Goal: Task Accomplishment & Management: Manage account settings

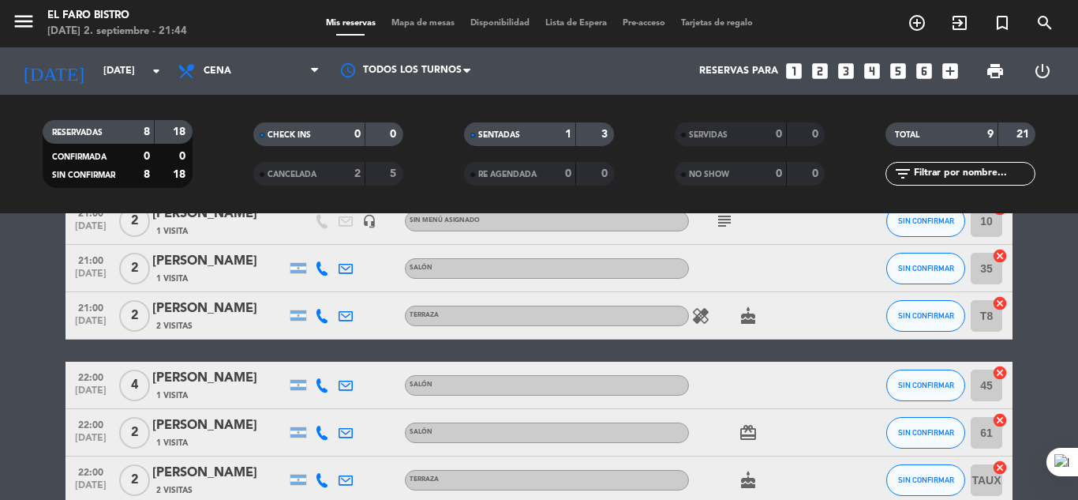
scroll to position [99, 0]
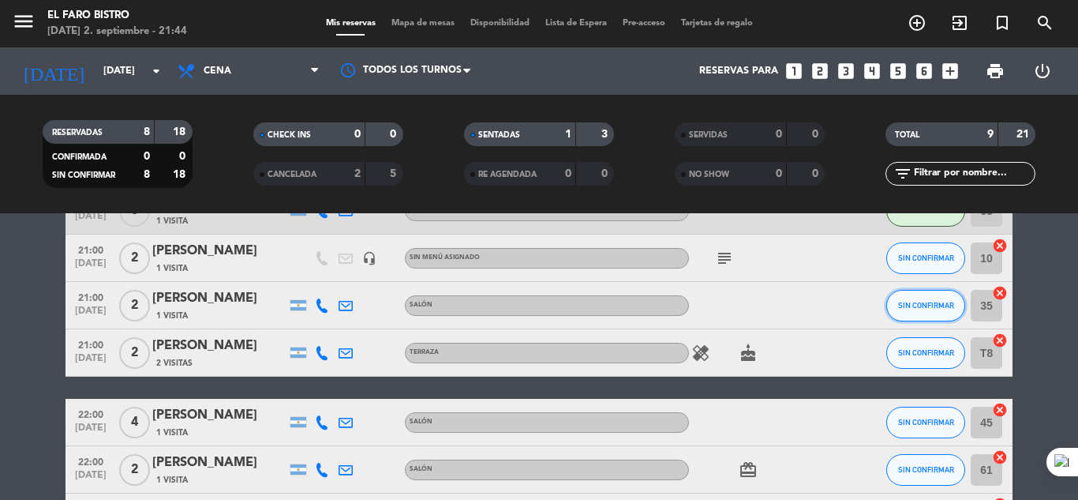
click at [909, 311] on button "SIN CONFIRMAR" at bounding box center [925, 306] width 79 height 32
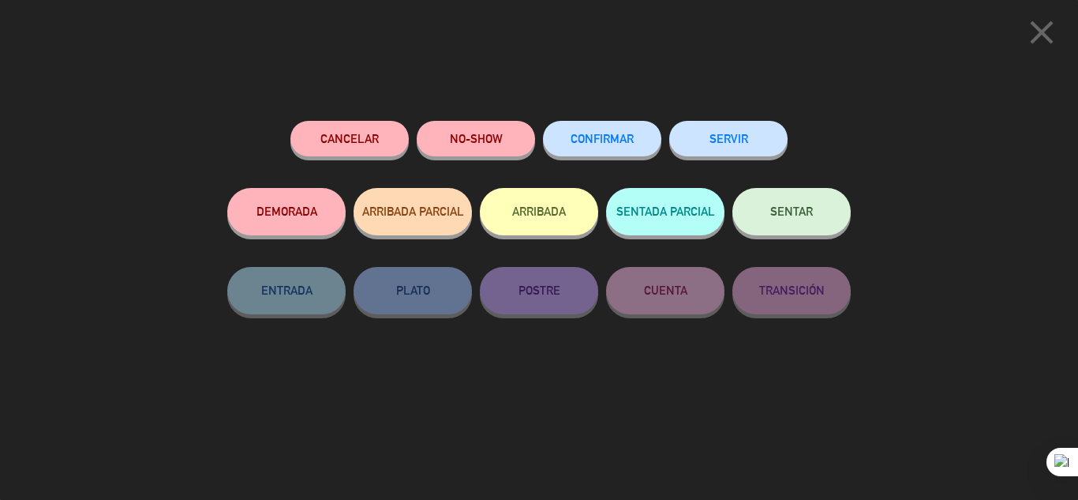
click at [479, 137] on button "NO-SHOW" at bounding box center [476, 139] width 118 height 36
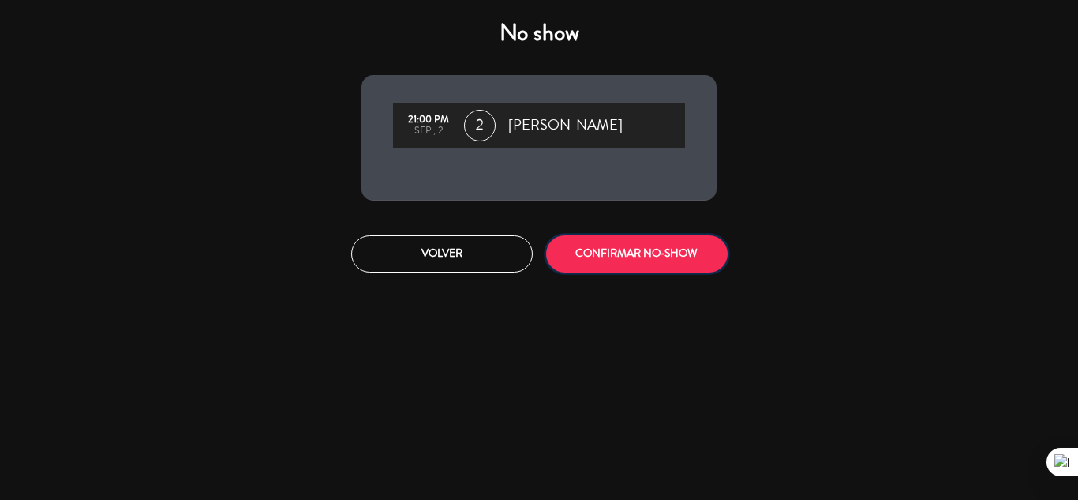
click at [592, 241] on button "CONFIRMAR NO-SHOW" at bounding box center [637, 253] width 182 height 37
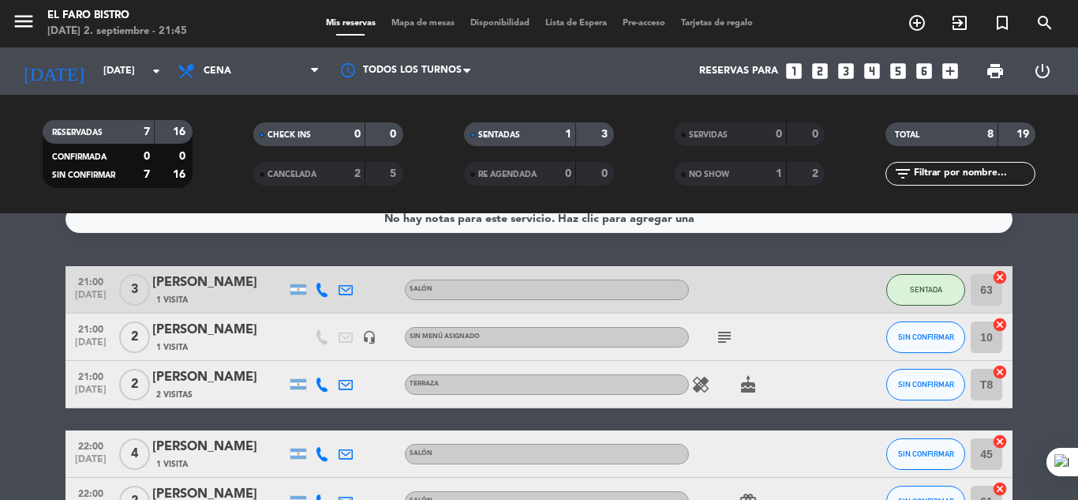
scroll to position [0, 0]
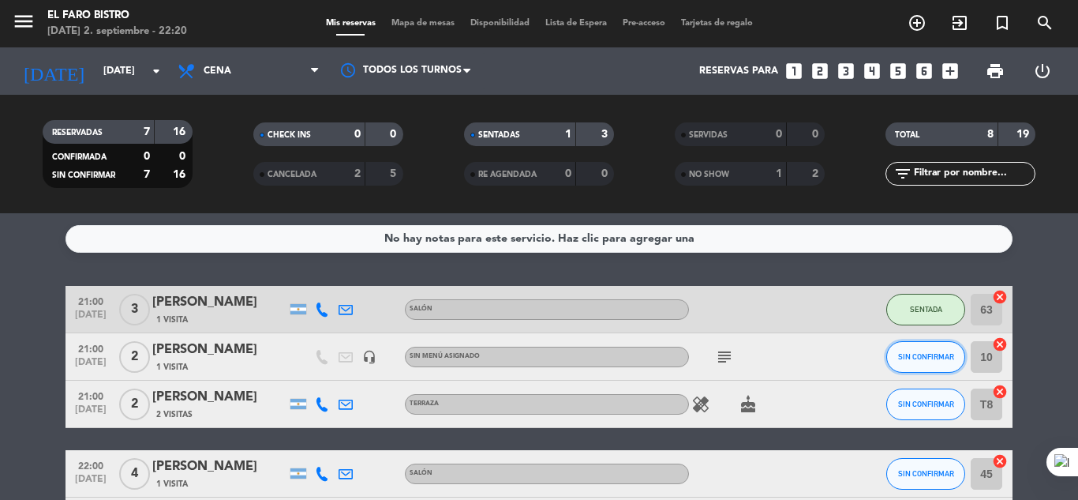
click at [916, 354] on span "SIN CONFIRMAR" at bounding box center [926, 356] width 56 height 9
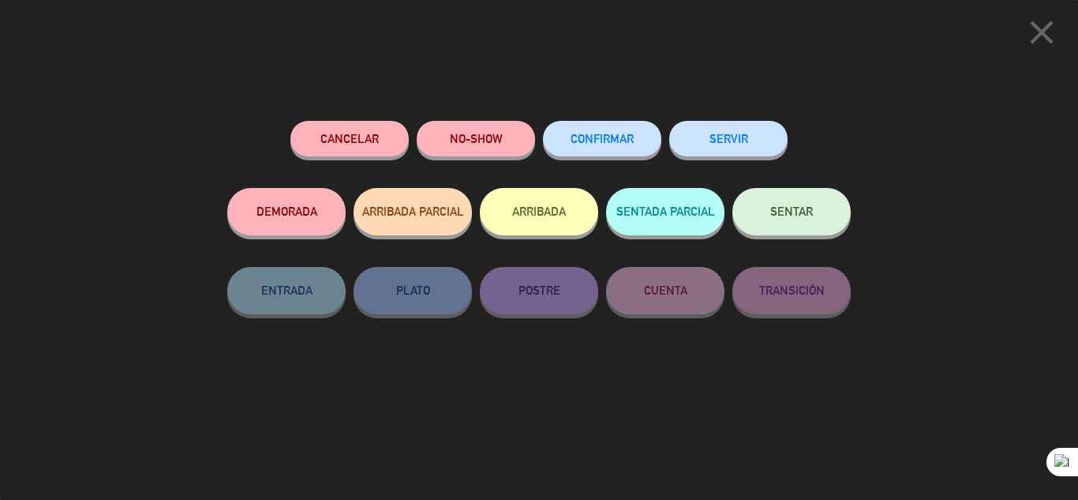
click at [786, 208] on span "SENTAR" at bounding box center [791, 210] width 43 height 13
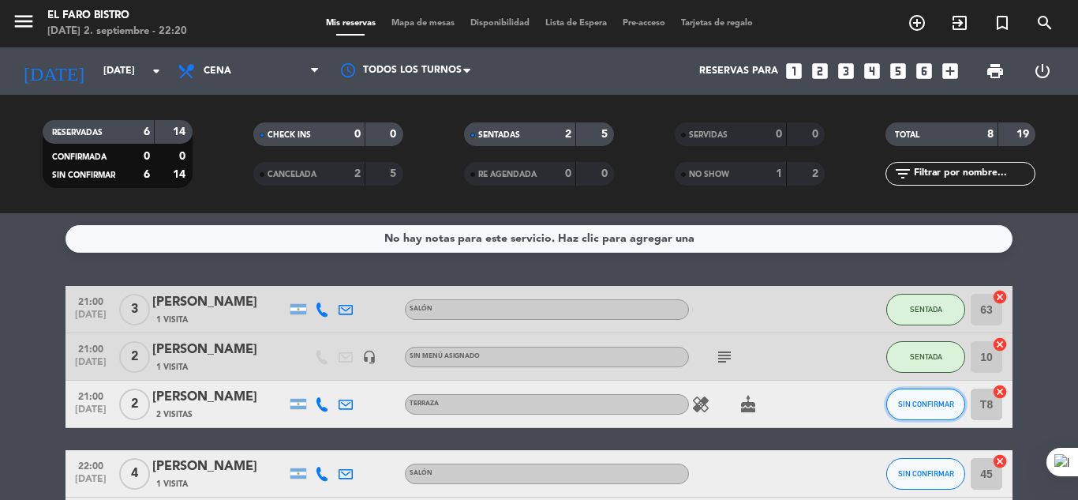
click at [913, 401] on span "SIN CONFIRMAR" at bounding box center [926, 403] width 56 height 9
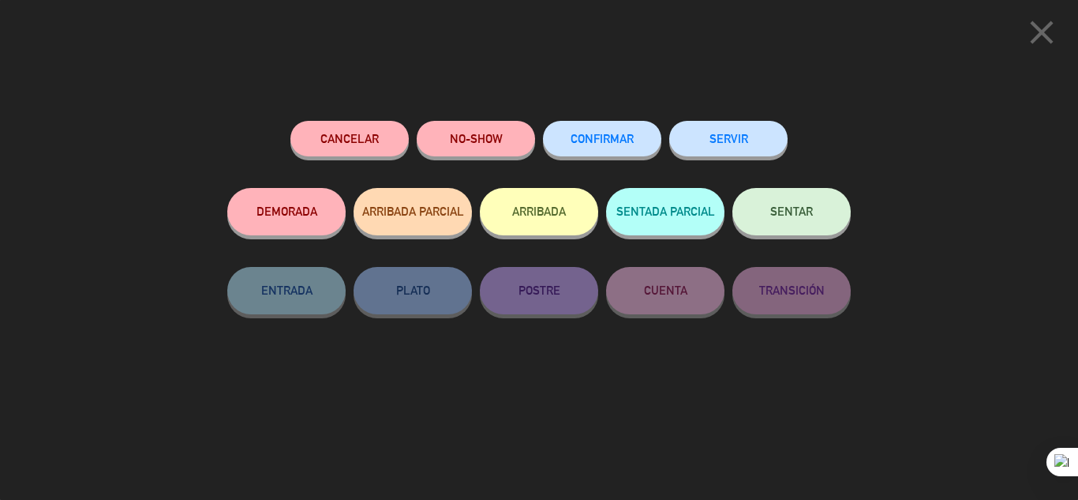
click at [489, 143] on button "NO-SHOW" at bounding box center [476, 139] width 118 height 36
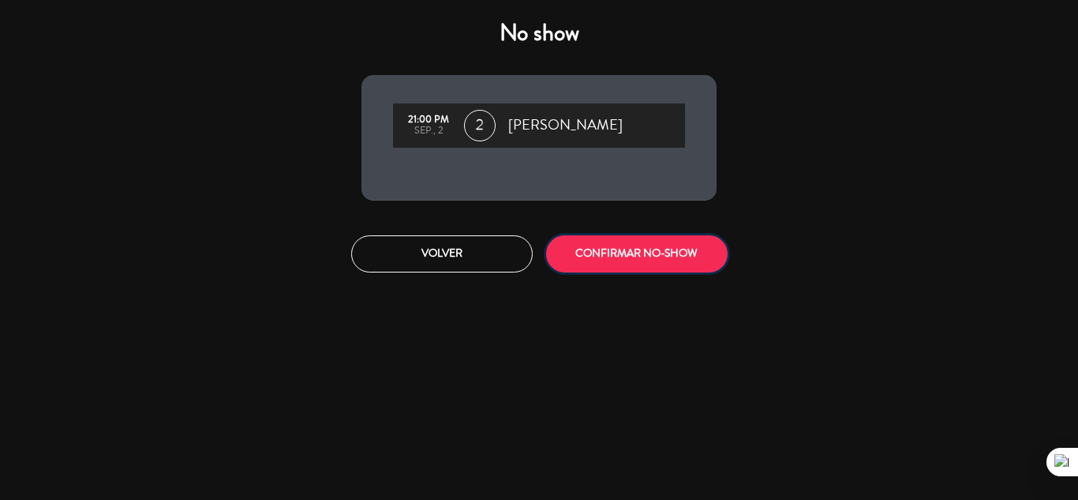
click at [619, 256] on button "CONFIRMAR NO-SHOW" at bounding box center [637, 253] width 182 height 37
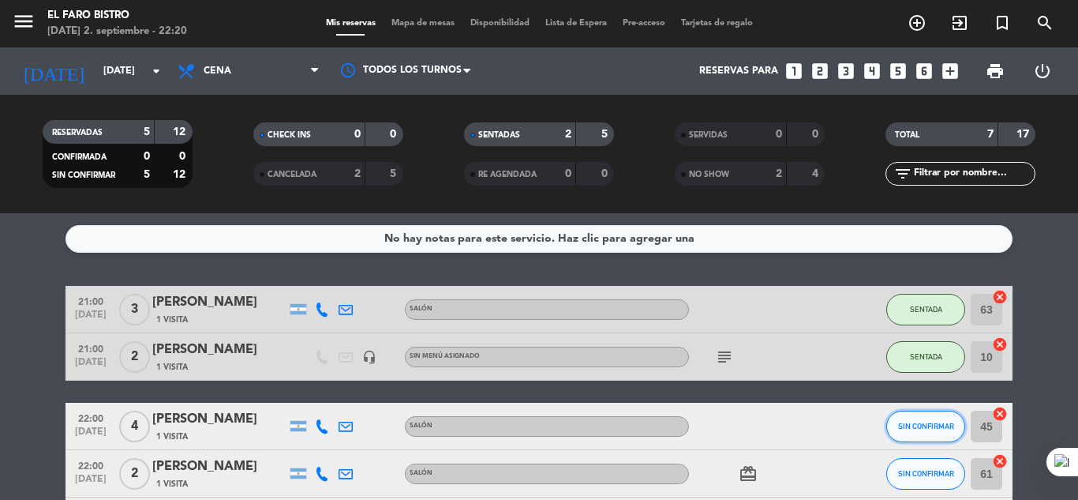
click at [920, 423] on span "SIN CONFIRMAR" at bounding box center [926, 426] width 56 height 9
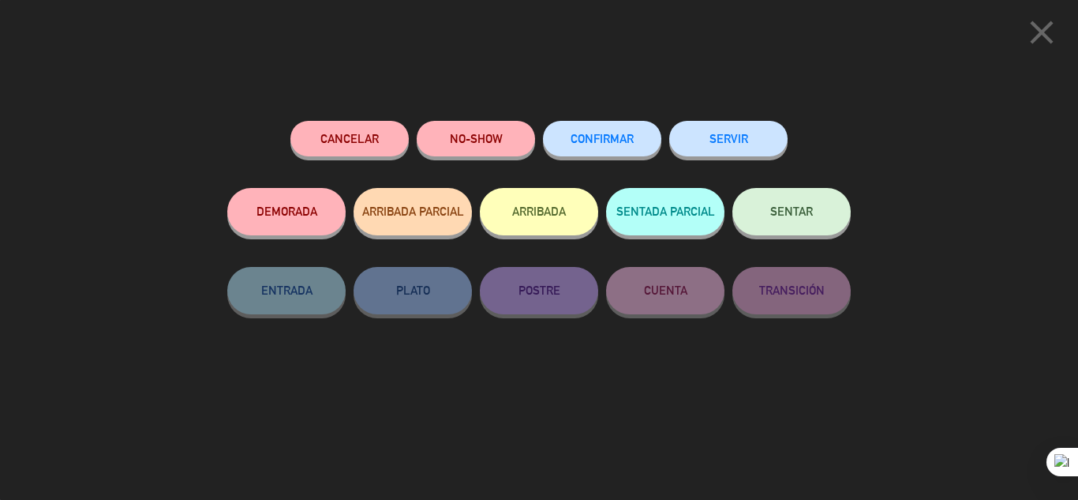
click at [785, 206] on button "SENTAR" at bounding box center [792, 211] width 118 height 47
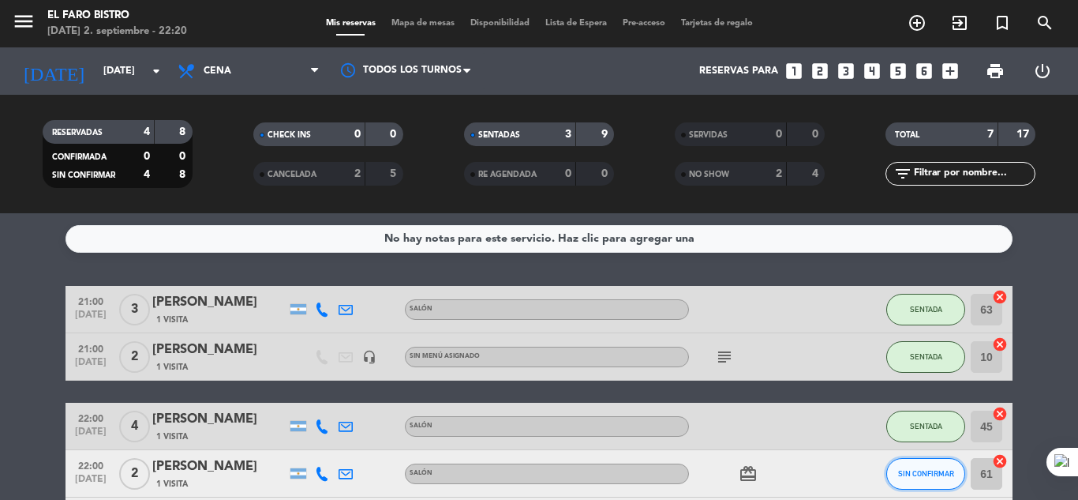
click at [917, 474] on span "SIN CONFIRMAR" at bounding box center [926, 473] width 56 height 9
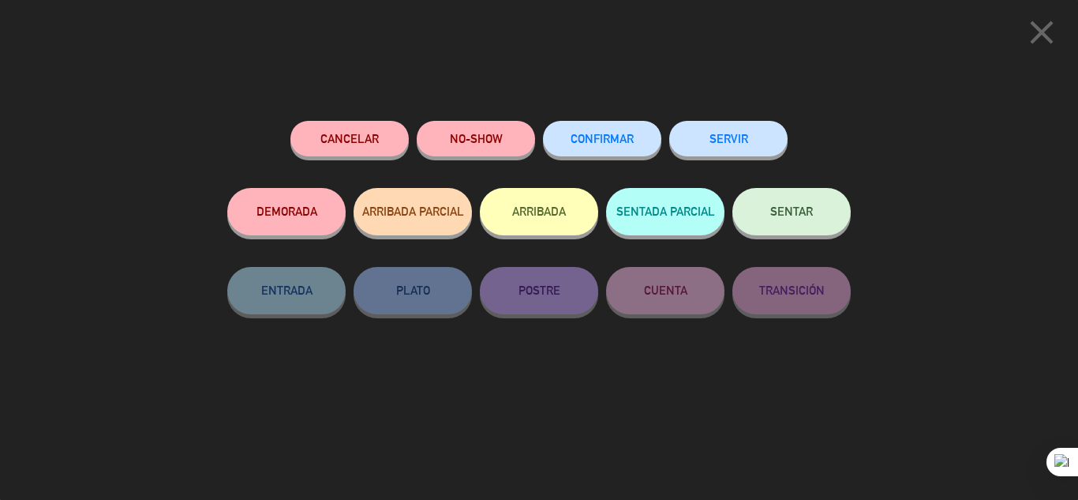
click at [779, 204] on button "SENTAR" at bounding box center [792, 211] width 118 height 47
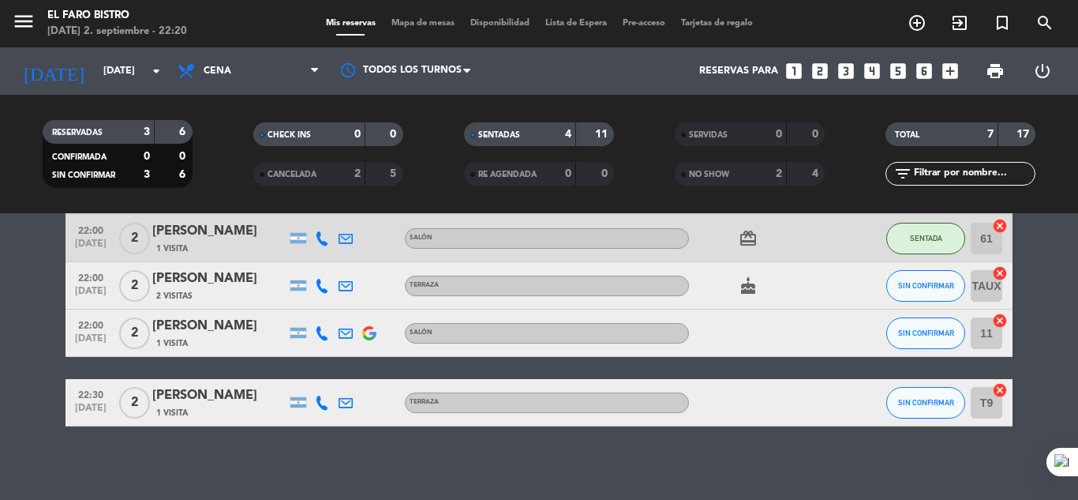
scroll to position [241, 0]
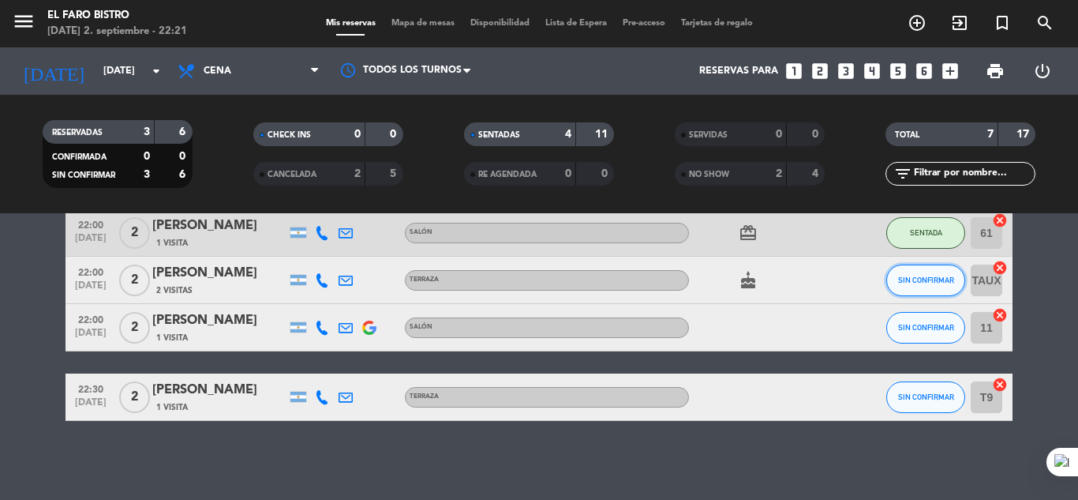
click at [947, 274] on button "SIN CONFIRMAR" at bounding box center [925, 280] width 79 height 32
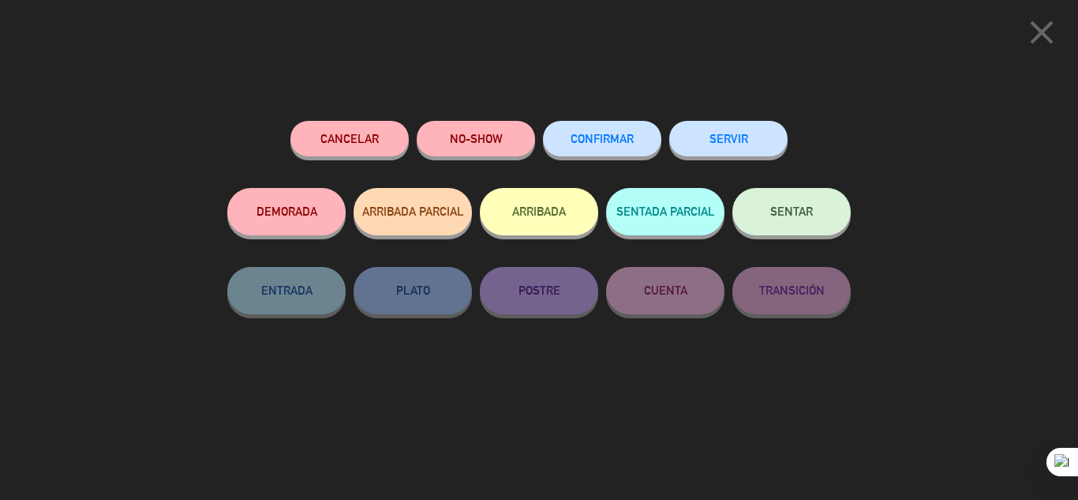
click at [793, 208] on span "SENTAR" at bounding box center [791, 210] width 43 height 13
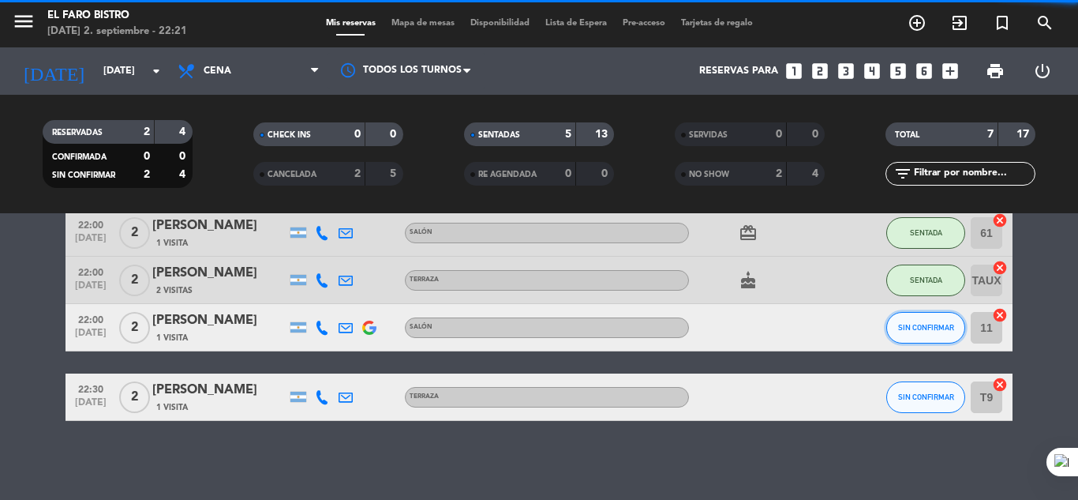
click at [924, 325] on span "SIN CONFIRMAR" at bounding box center [926, 327] width 56 height 9
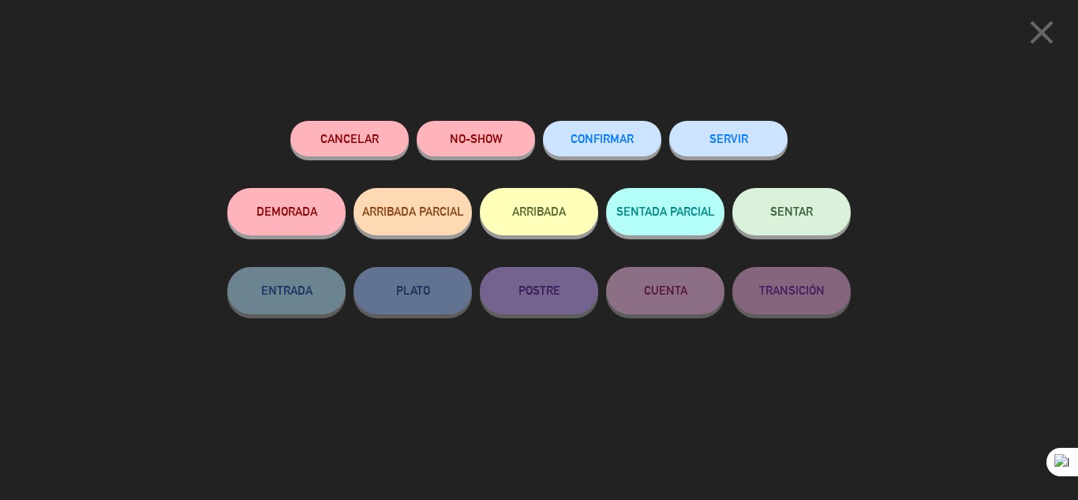
click at [794, 209] on span "SENTAR" at bounding box center [791, 210] width 43 height 13
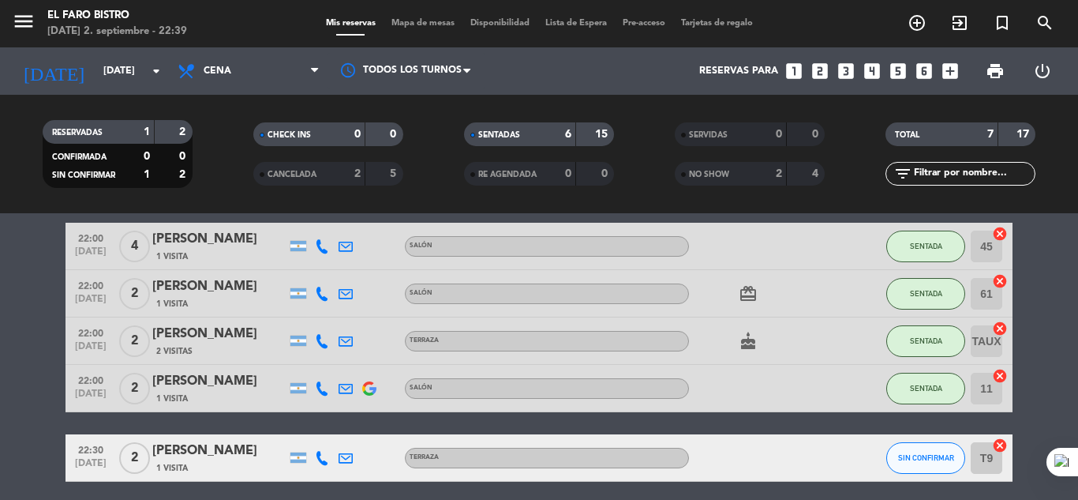
scroll to position [0, 0]
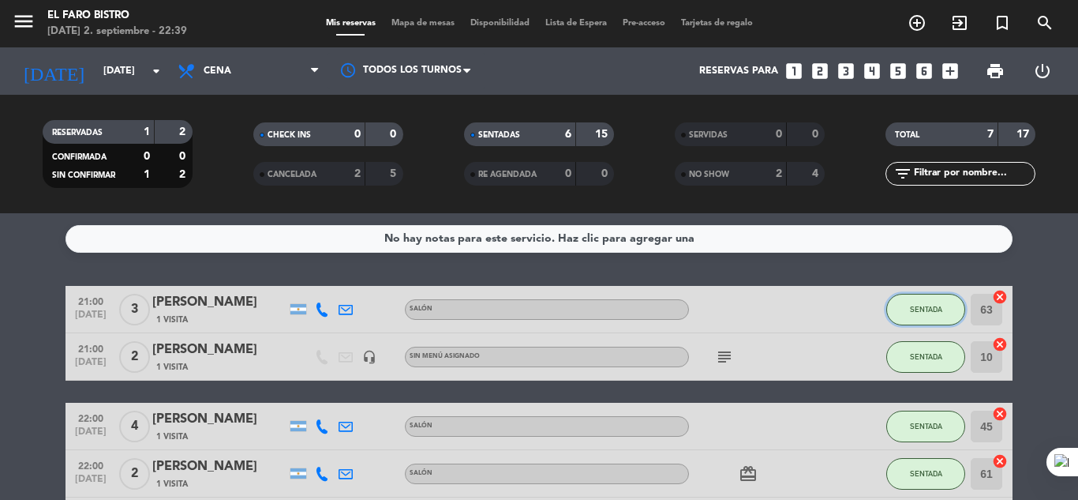
click at [928, 308] on span "SENTADA" at bounding box center [926, 309] width 32 height 9
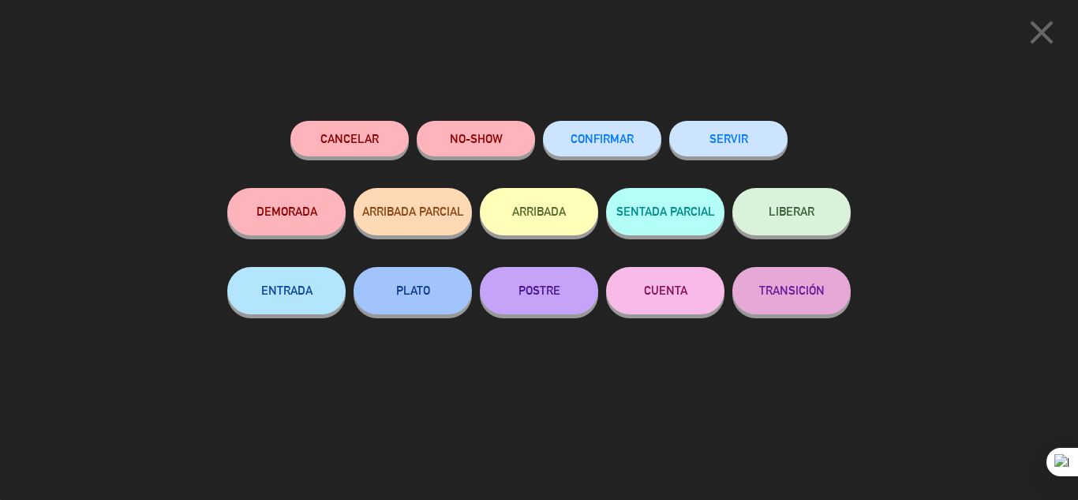
click at [742, 131] on button "SERVIR" at bounding box center [728, 139] width 118 height 36
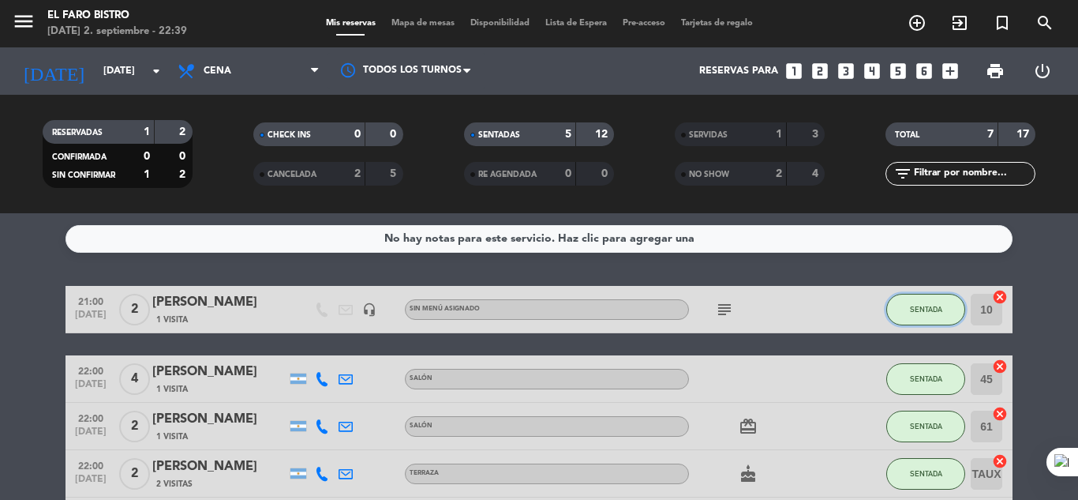
click at [937, 308] on span "SENTADA" at bounding box center [926, 309] width 32 height 9
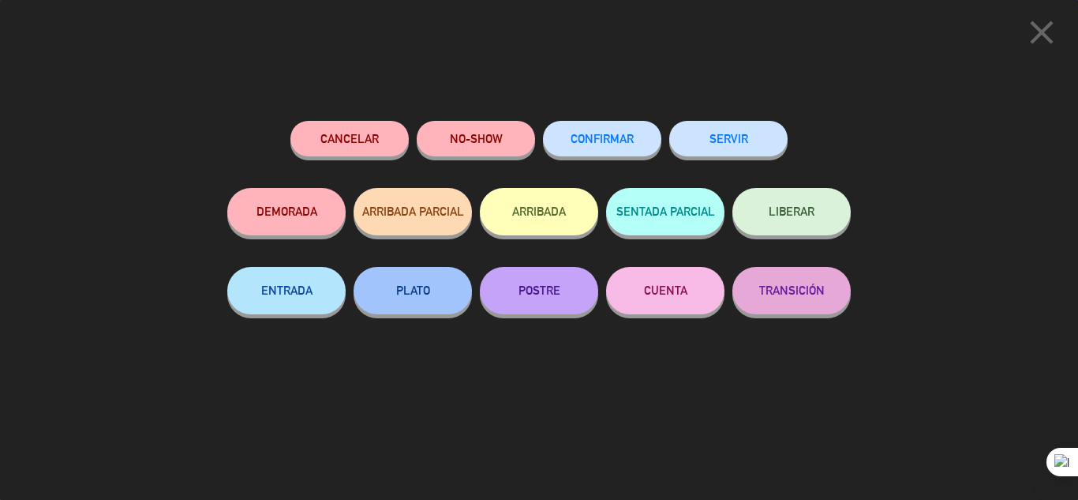
click at [740, 128] on button "SERVIR" at bounding box center [728, 139] width 118 height 36
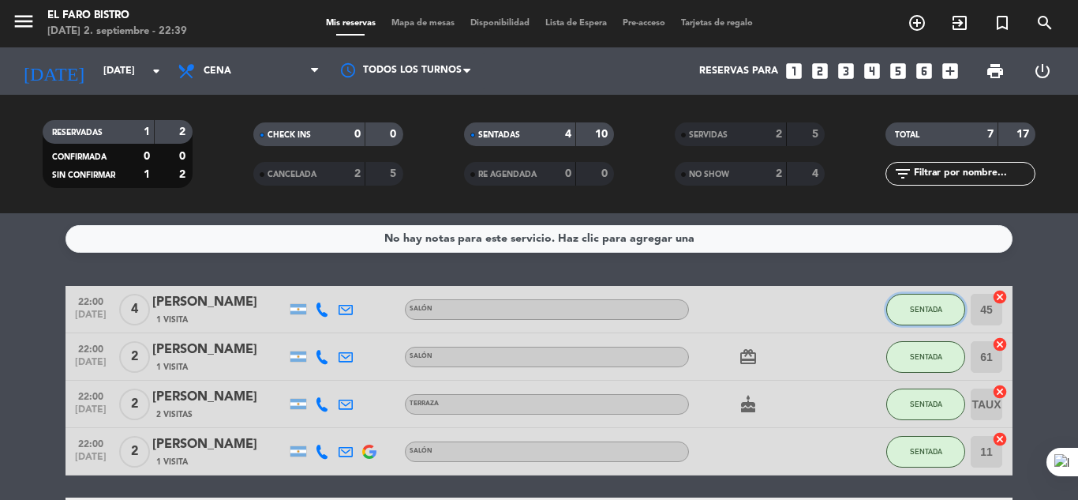
click at [929, 311] on span "SENTADA" at bounding box center [926, 309] width 32 height 9
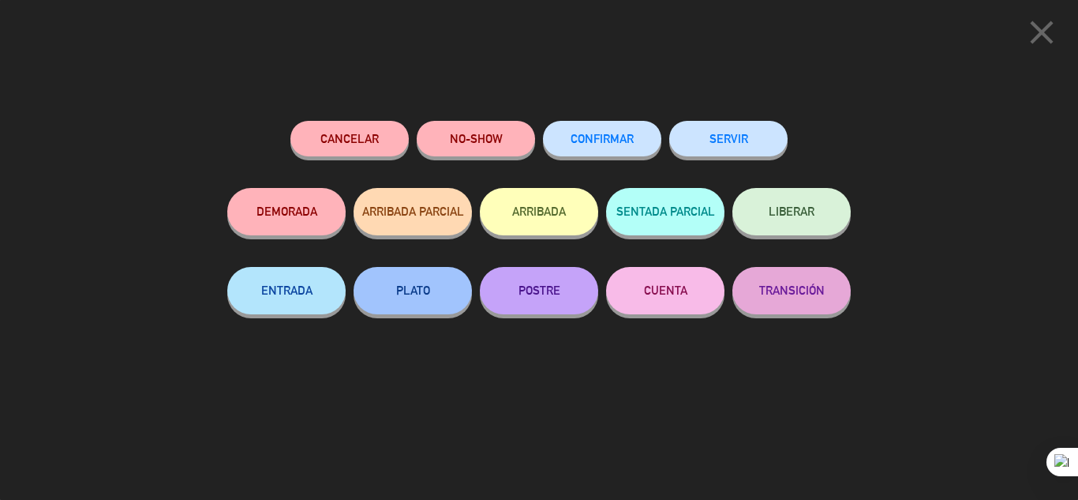
click at [723, 136] on button "SERVIR" at bounding box center [728, 139] width 118 height 36
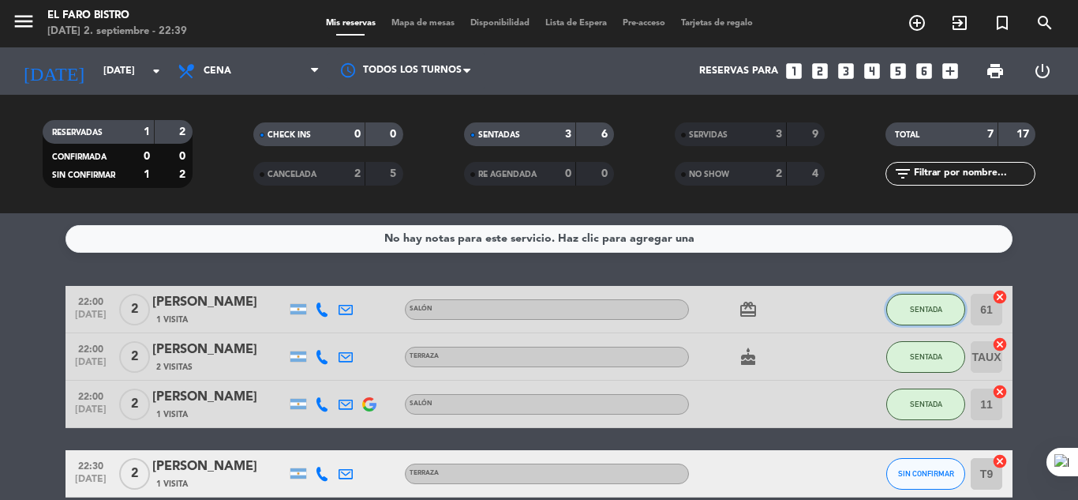
click at [922, 307] on span "SENTADA" at bounding box center [926, 309] width 32 height 9
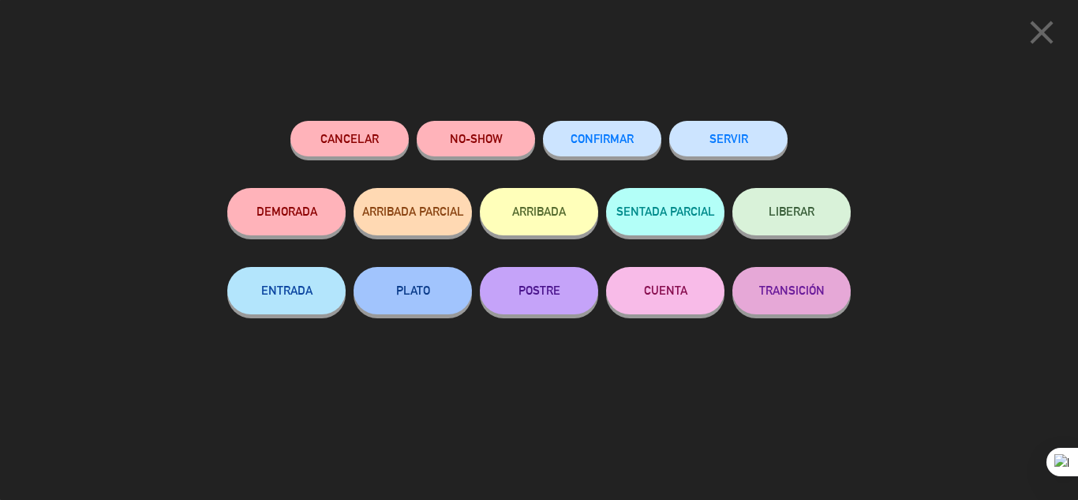
click at [741, 140] on button "SERVIR" at bounding box center [728, 139] width 118 height 36
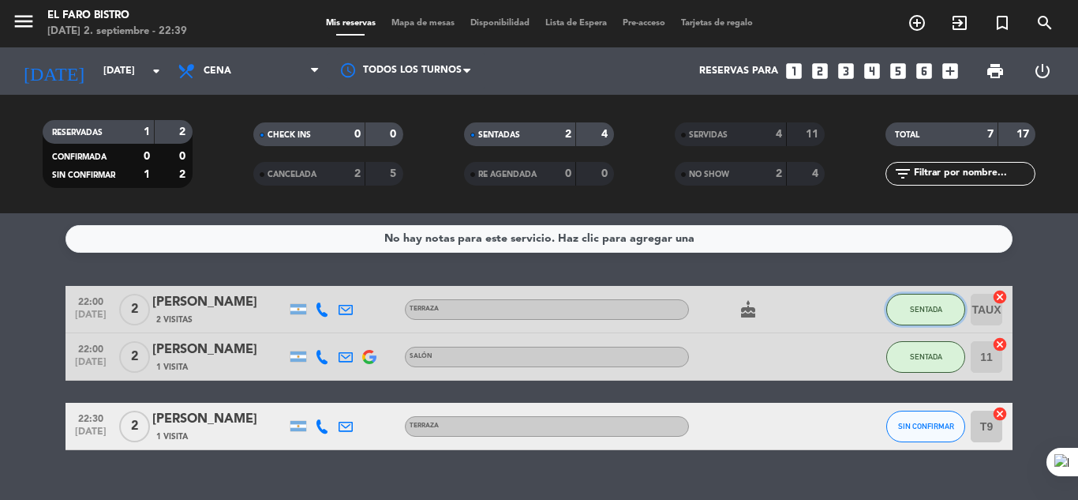
click at [923, 299] on button "SENTADA" at bounding box center [925, 310] width 79 height 32
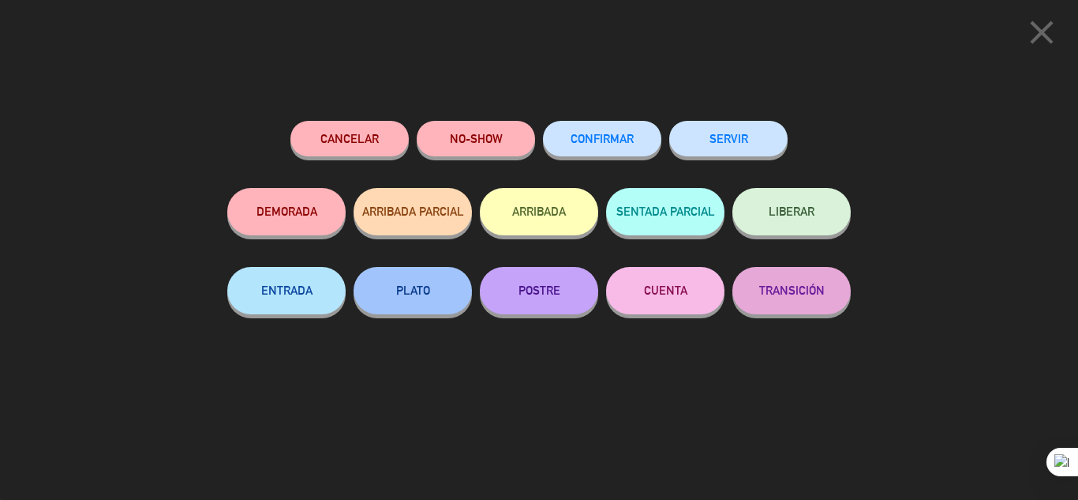
click at [729, 142] on button "SERVIR" at bounding box center [728, 139] width 118 height 36
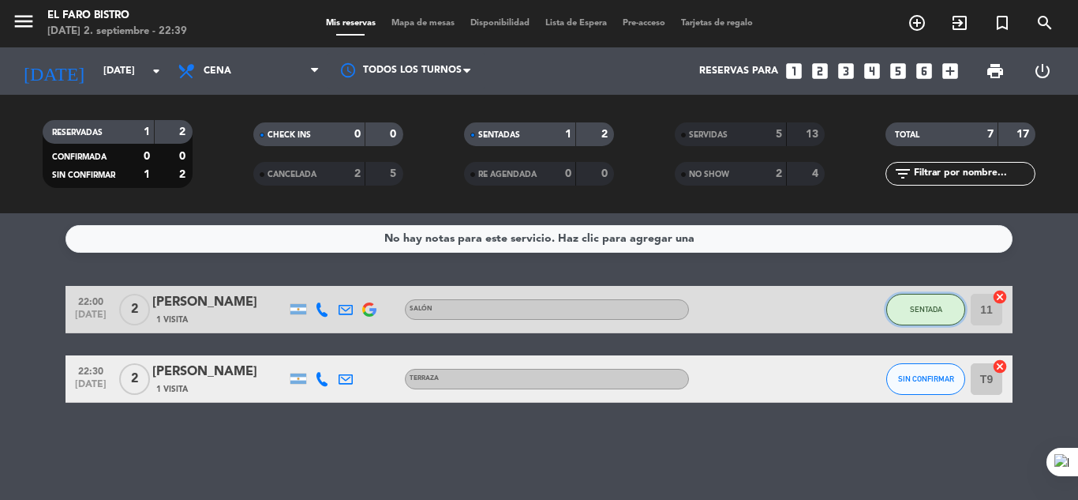
click at [924, 302] on button "SENTADA" at bounding box center [925, 310] width 79 height 32
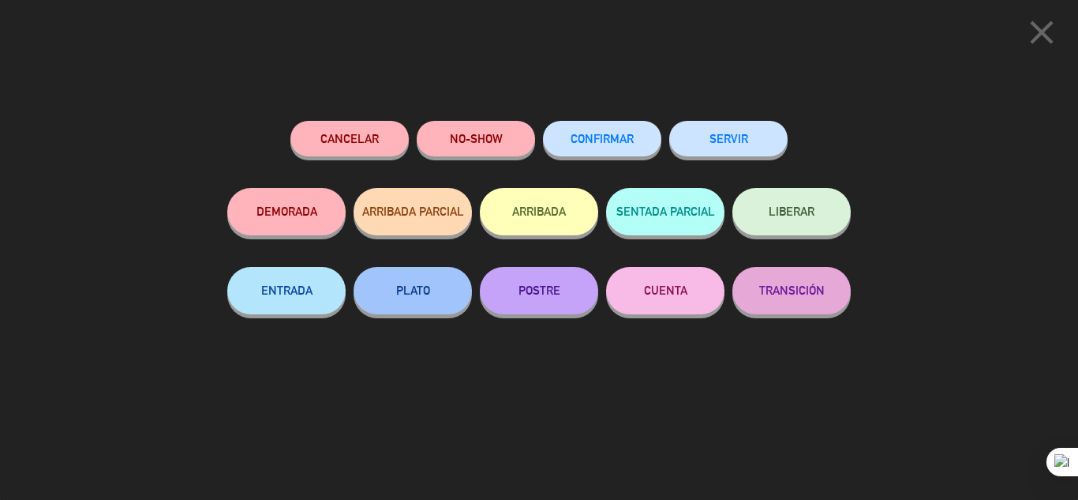
click at [713, 139] on button "SERVIR" at bounding box center [728, 139] width 118 height 36
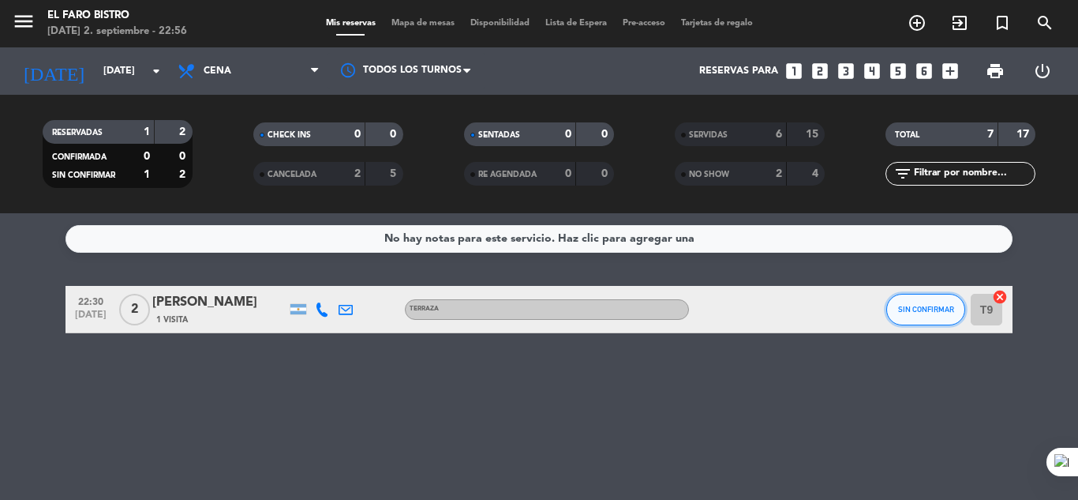
click at [913, 302] on button "SIN CONFIRMAR" at bounding box center [925, 310] width 79 height 32
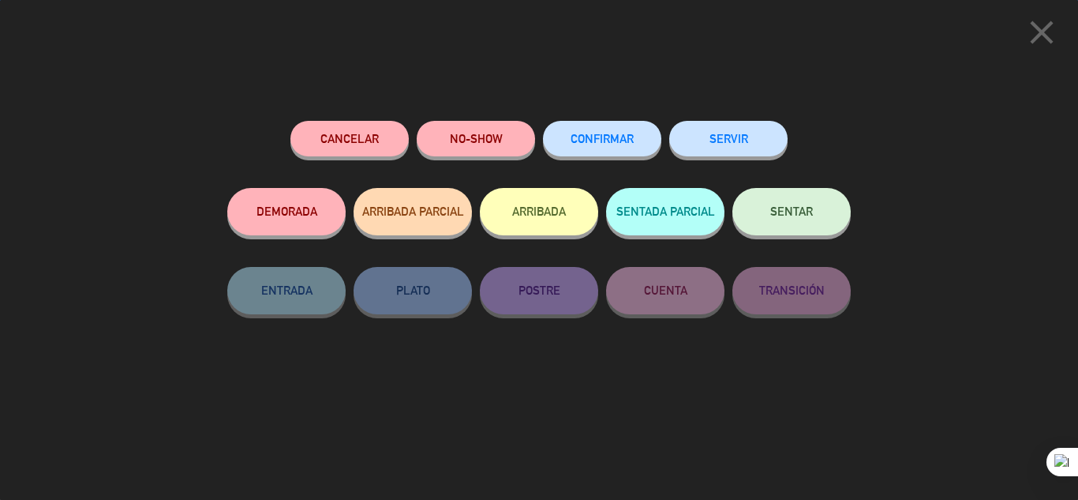
click at [514, 129] on button "NO-SHOW" at bounding box center [476, 139] width 118 height 36
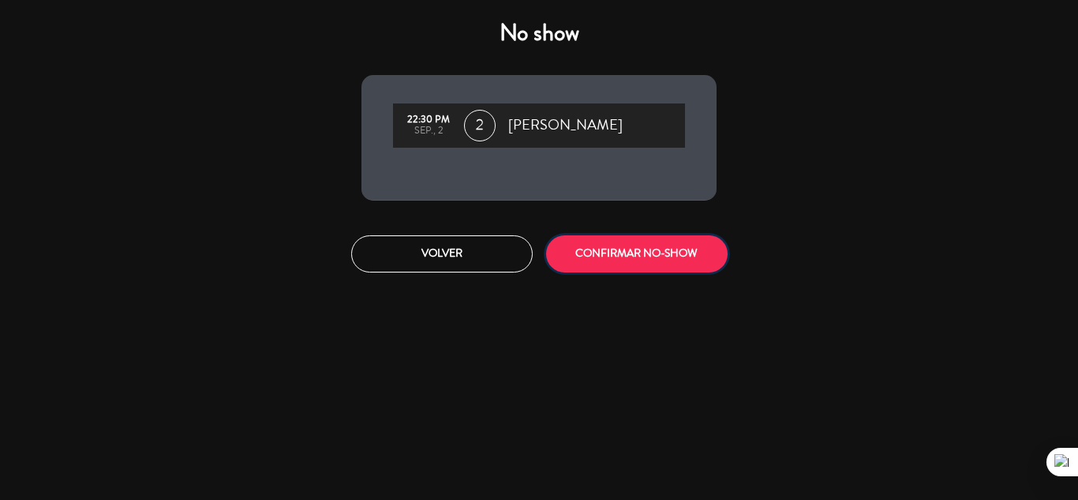
click at [680, 247] on button "CONFIRMAR NO-SHOW" at bounding box center [637, 253] width 182 height 37
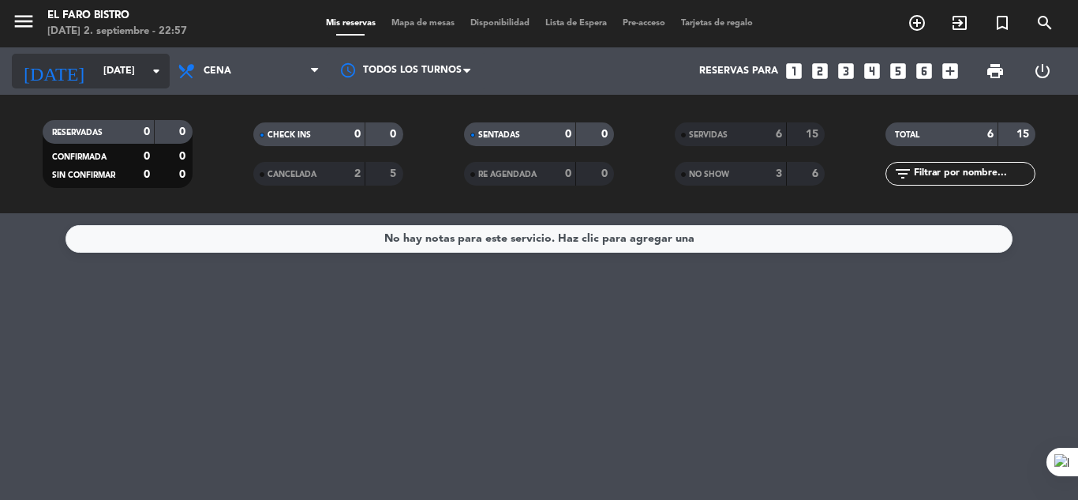
click at [159, 69] on icon "arrow_drop_down" at bounding box center [156, 71] width 19 height 19
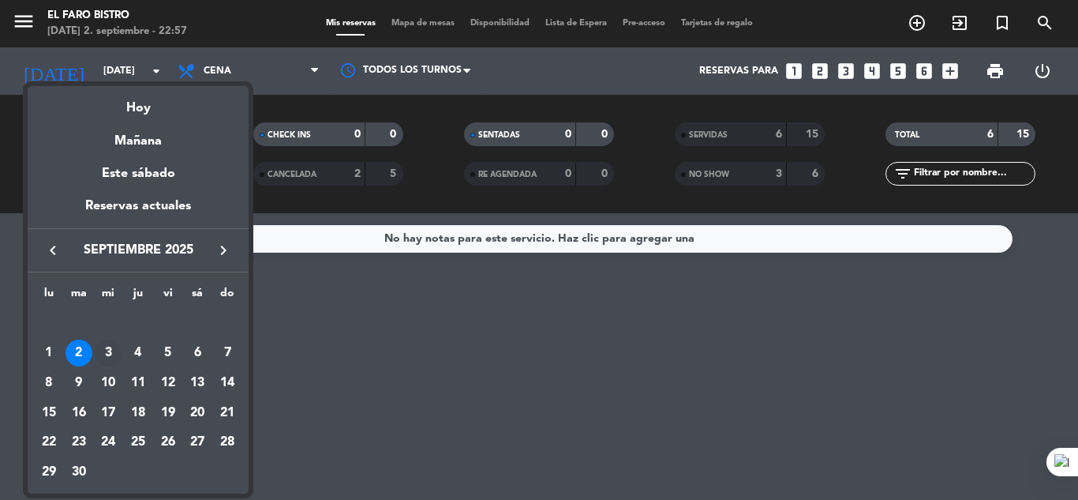
click at [113, 346] on div "3" at bounding box center [108, 352] width 27 height 27
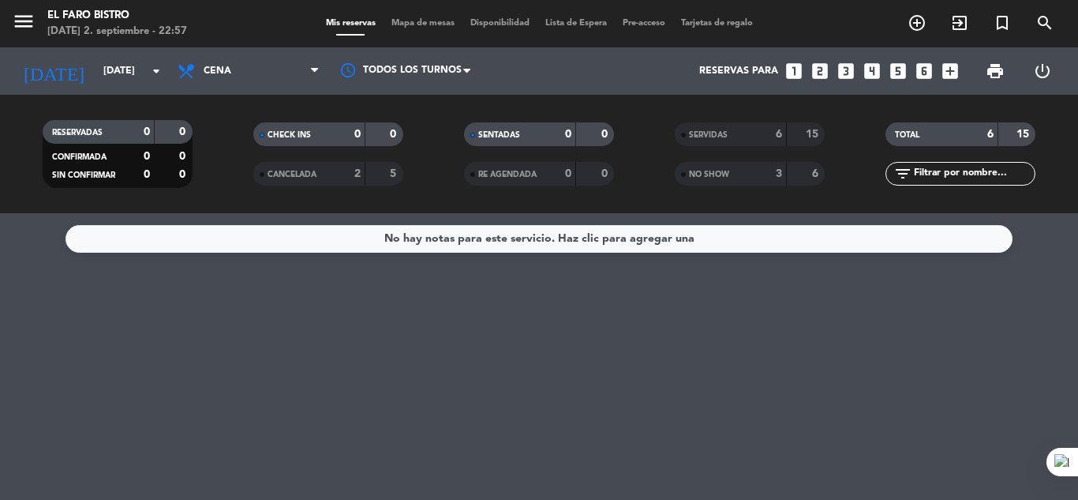
type input "[DATE]"
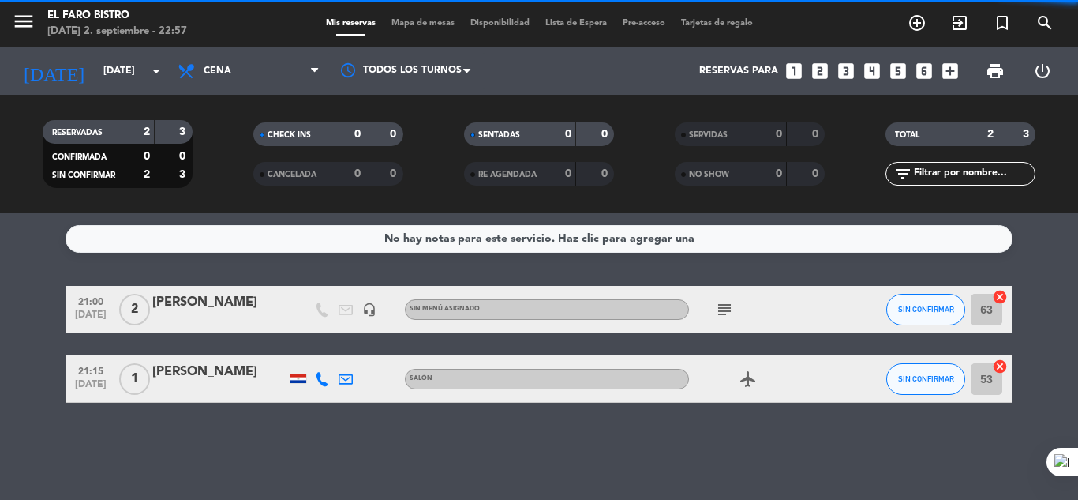
click at [317, 68] on icon at bounding box center [314, 71] width 7 height 13
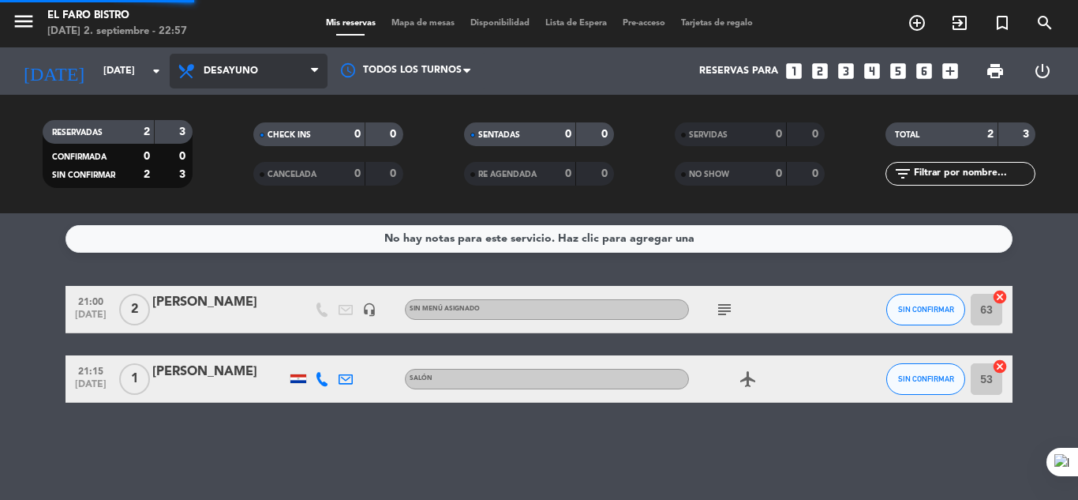
click at [253, 144] on div "menu El Faro Bistro [DATE] 2. septiembre - 22:57 Mis reservas Mapa de mesas Dis…" at bounding box center [539, 106] width 1078 height 213
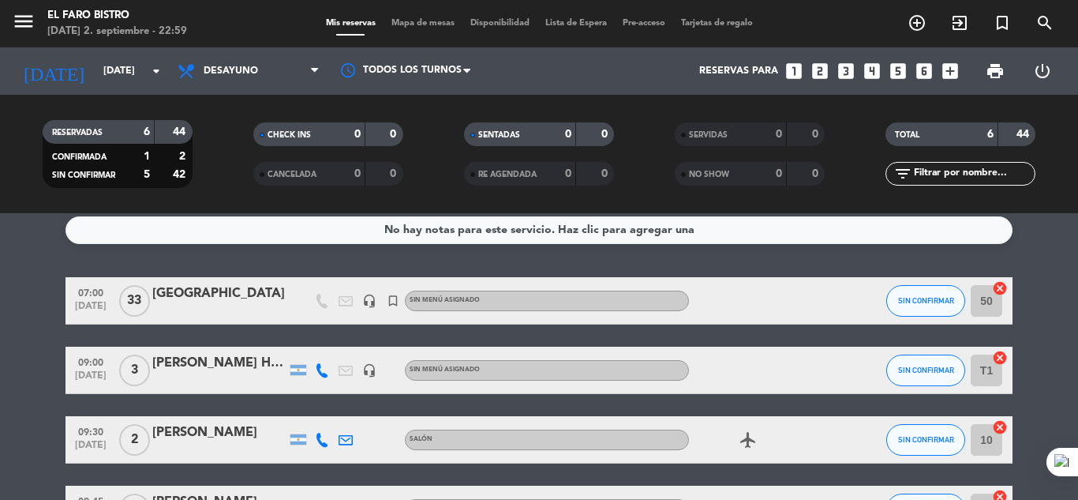
scroll to position [1, 0]
